Goal: Check status: Check status

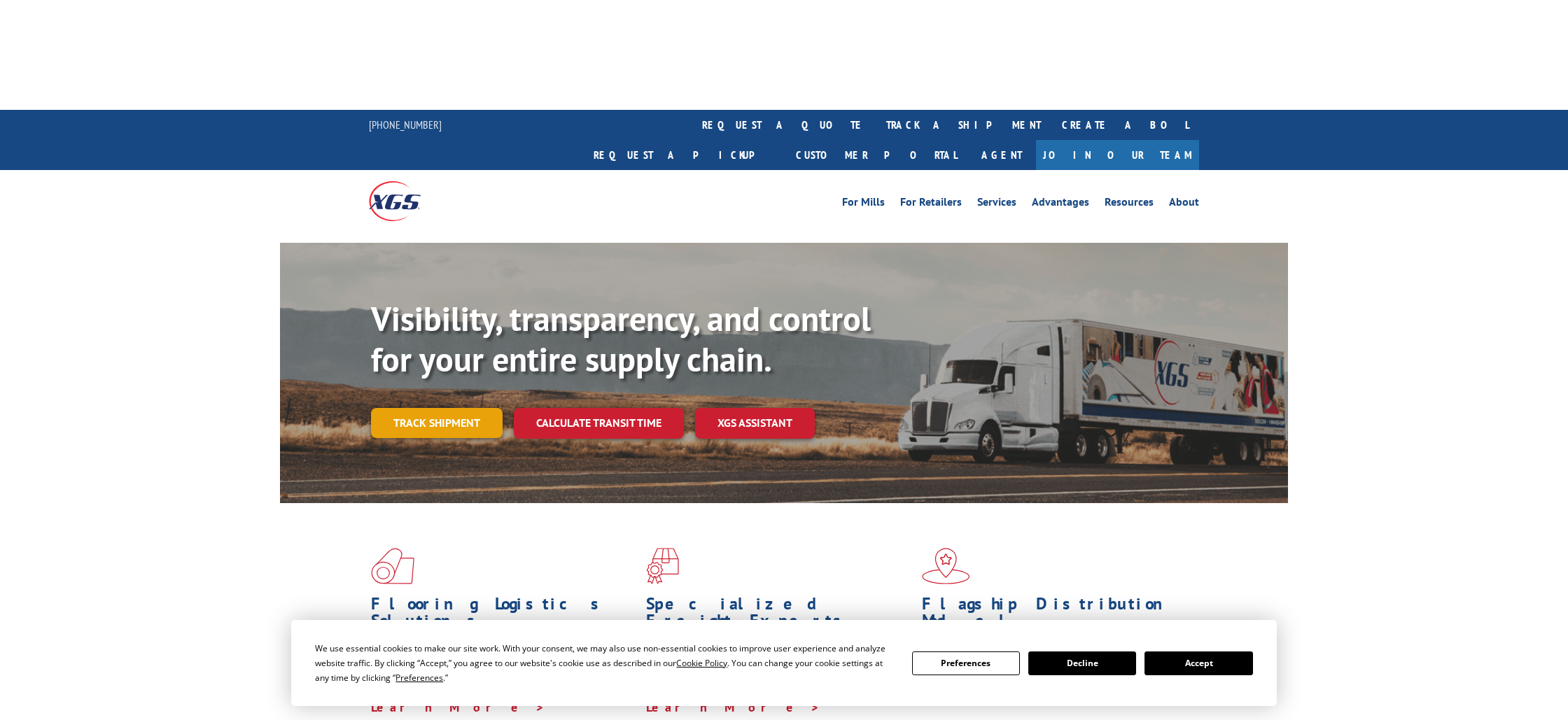
click at [426, 408] on link "Track shipment" at bounding box center [436, 423] width 131 height 30
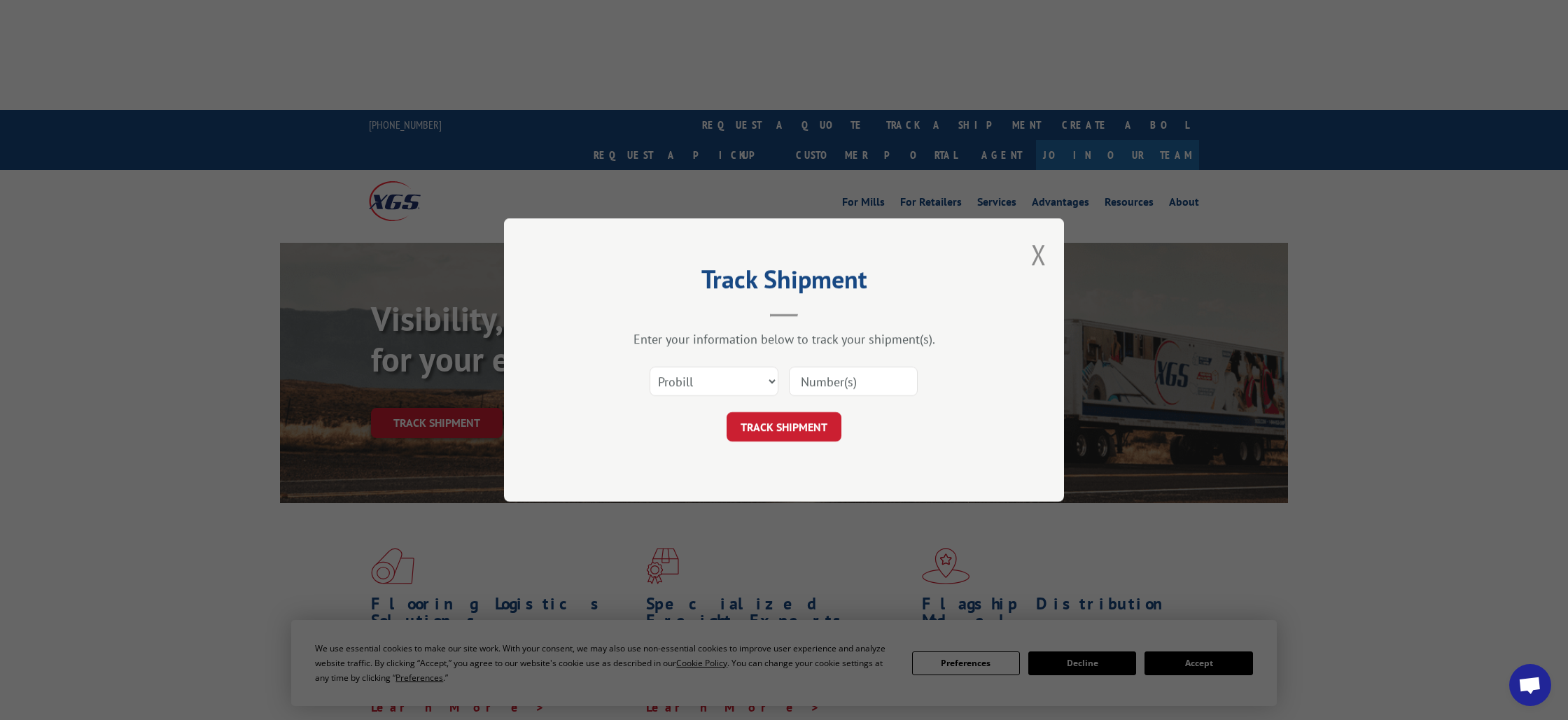
click at [858, 386] on input at bounding box center [853, 381] width 129 height 30
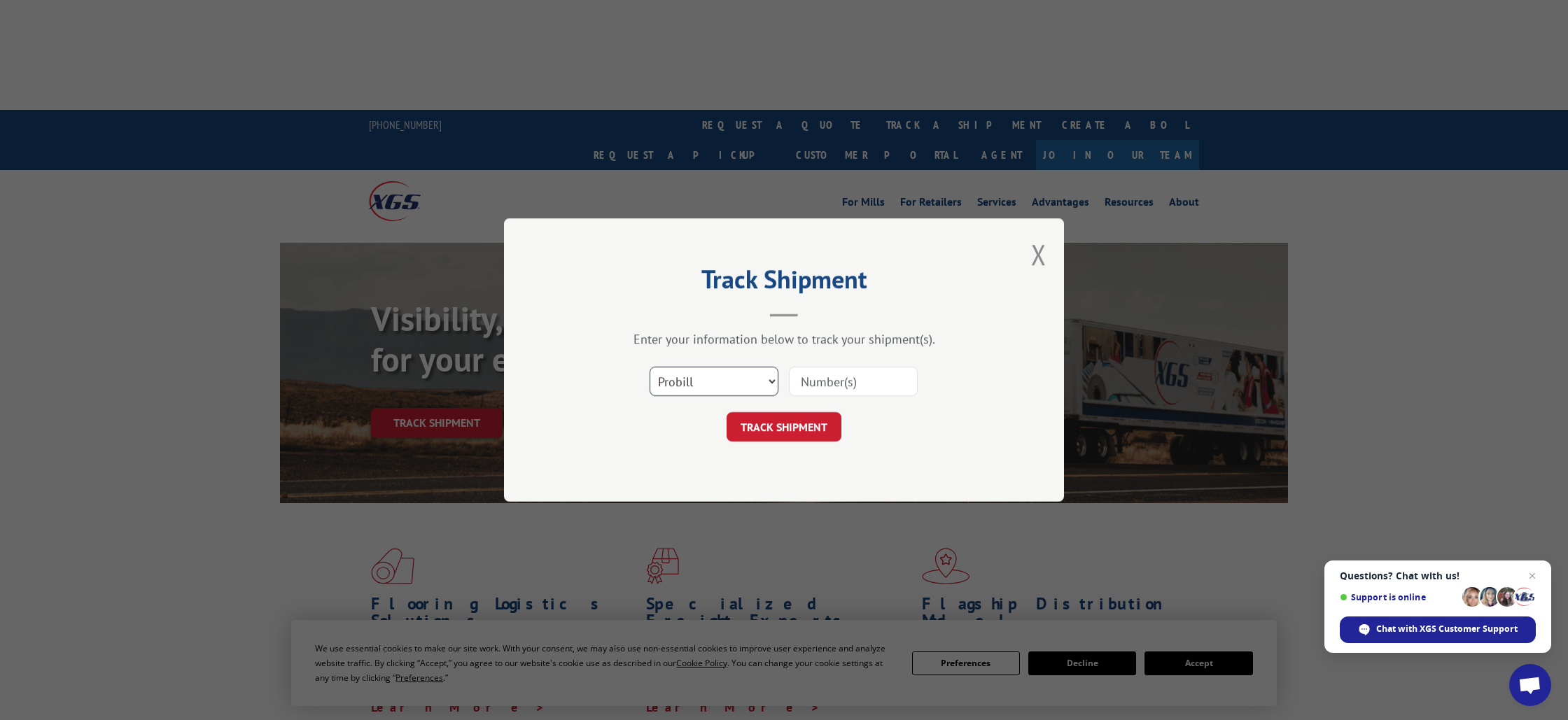
click at [770, 380] on select "Select category... Probill BOL PO" at bounding box center [714, 381] width 129 height 30
click at [805, 380] on input at bounding box center [853, 381] width 129 height 30
type input "00423690000485810"
click at [786, 432] on button "TRACK SHIPMENT" at bounding box center [783, 427] width 115 height 30
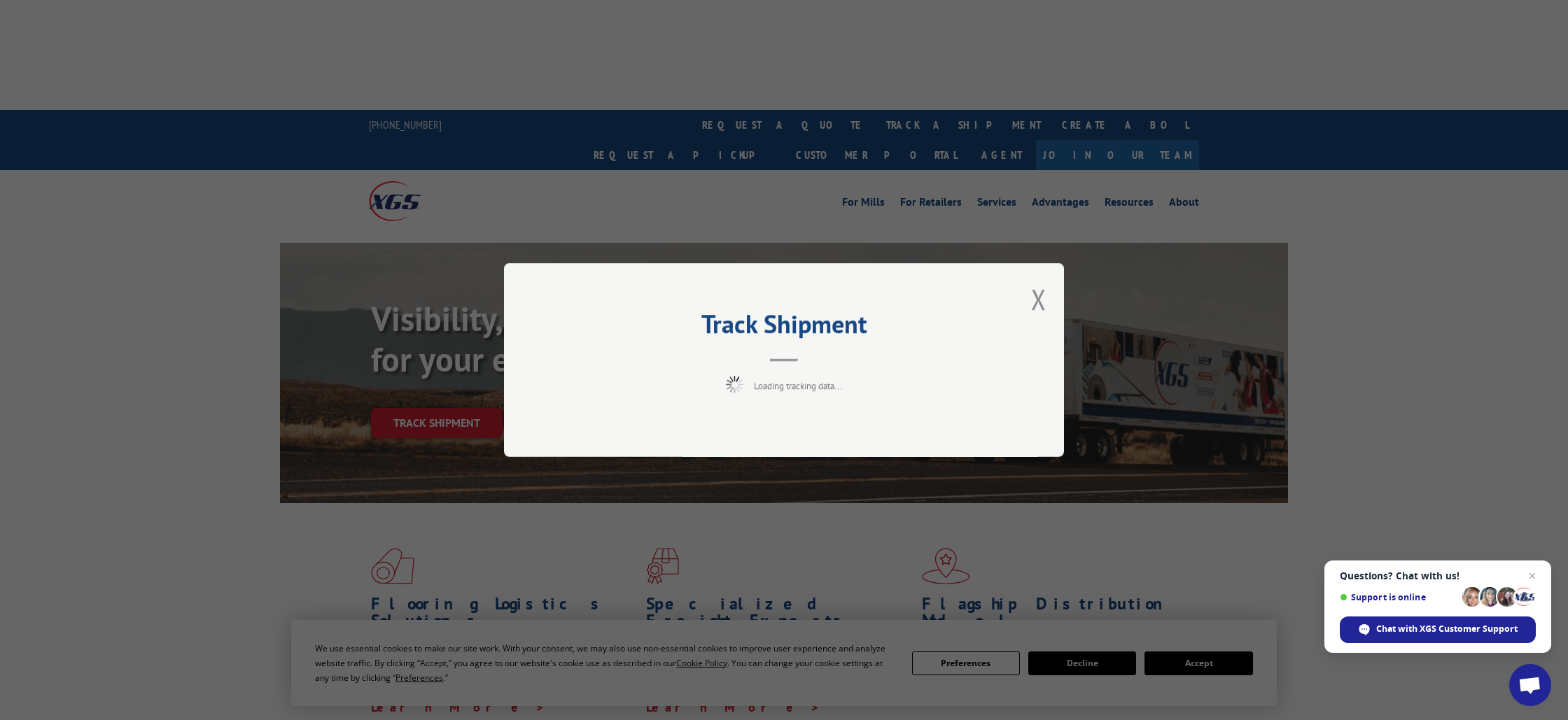
scroll to position [2, 0]
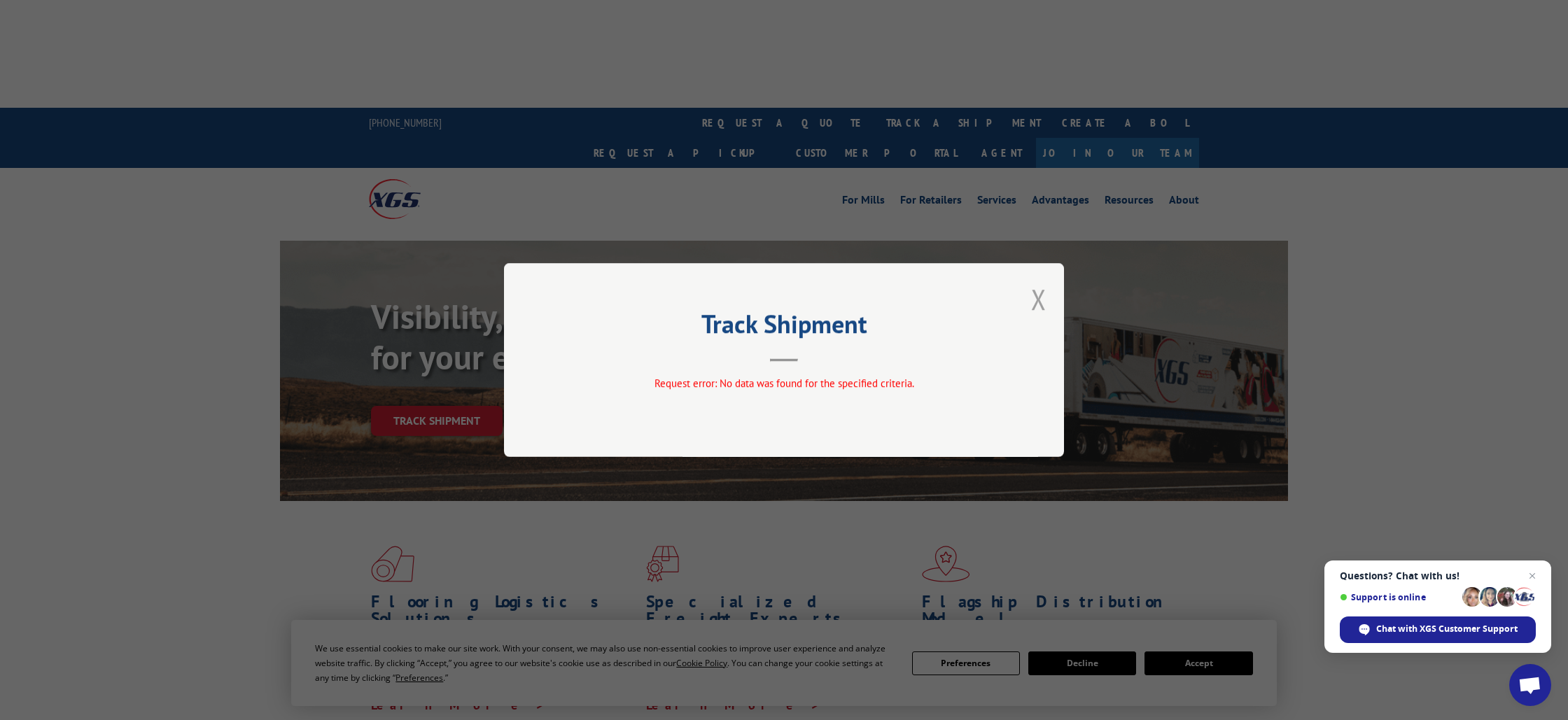
click at [1041, 296] on button "Close modal" at bounding box center [1038, 299] width 15 height 37
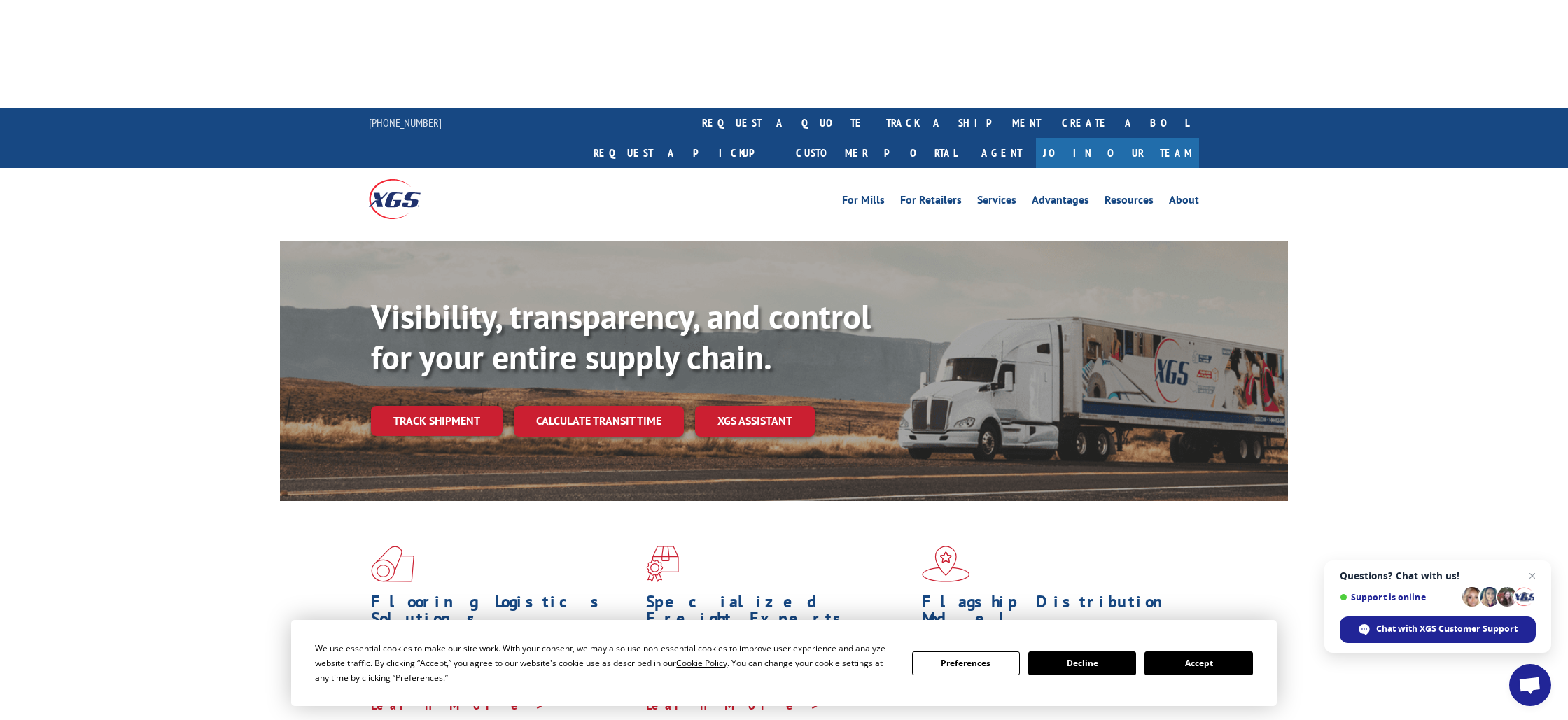
click at [1107, 662] on button "Decline" at bounding box center [1082, 664] width 108 height 24
